Goal: Task Accomplishment & Management: Use online tool/utility

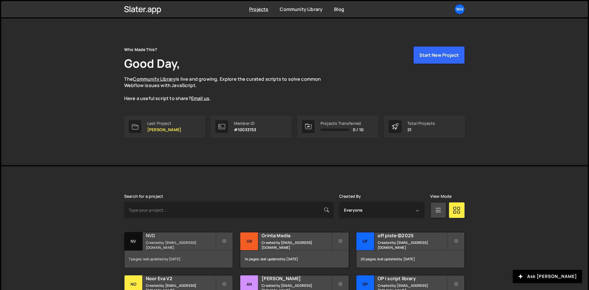
click at [187, 247] on small "Created by [EMAIL_ADDRESS][DOMAIN_NAME]" at bounding box center [181, 245] width 70 height 10
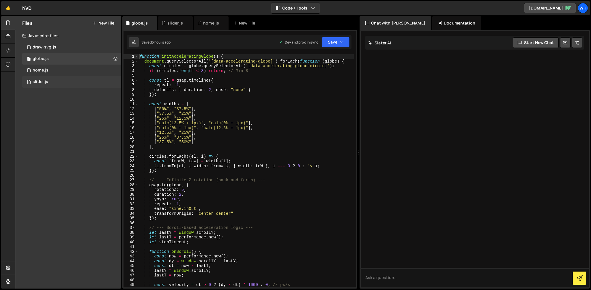
click at [68, 80] on div "1 slider.js 0" at bounding box center [71, 82] width 99 height 12
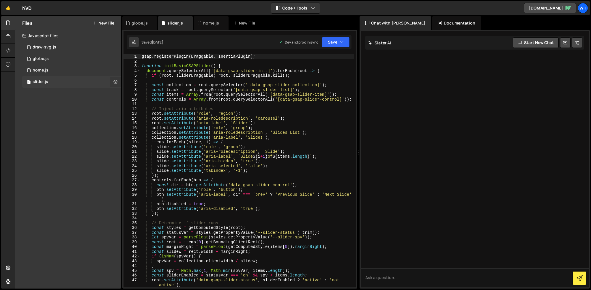
click at [113, 81] on icon at bounding box center [115, 81] width 4 height 5
type input "slider"
radio input "true"
checkbox input "true"
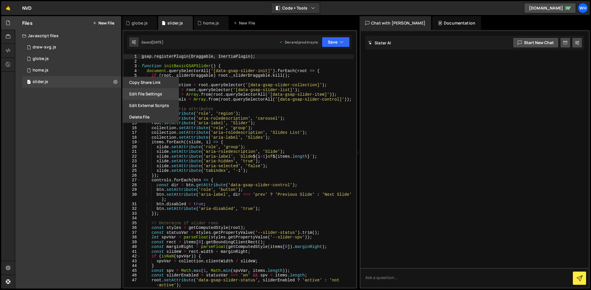
click at [136, 97] on button "Edit File Settings" at bounding box center [150, 94] width 57 height 12
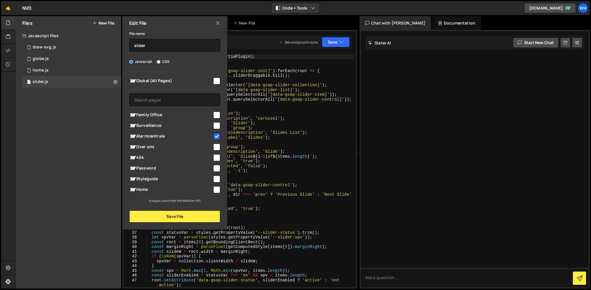
click at [216, 115] on input "checkbox" at bounding box center [216, 115] width 7 height 7
checkbox input "true"
click at [216, 124] on input "checkbox" at bounding box center [216, 125] width 7 height 7
checkbox input "true"
click at [164, 214] on button "Save File" at bounding box center [174, 217] width 91 height 12
